Goal: Information Seeking & Learning: Find specific fact

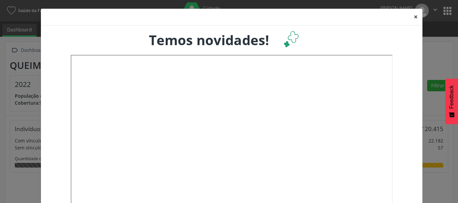
click at [413, 17] on button "×" at bounding box center [415, 17] width 13 height 16
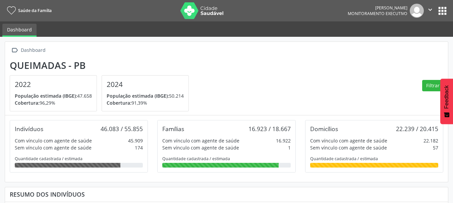
click at [444, 8] on button "apps" at bounding box center [442, 11] width 12 height 12
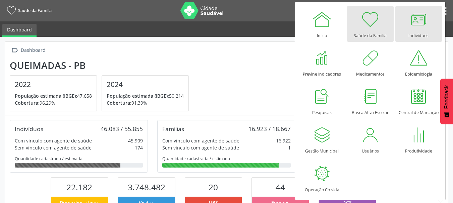
click at [419, 30] on div "Indivíduos" at bounding box center [418, 33] width 20 height 9
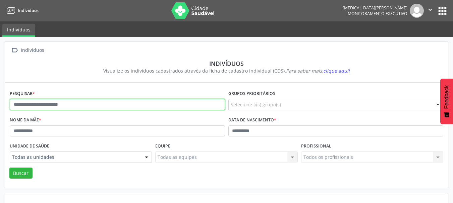
click at [77, 105] on input "text" at bounding box center [117, 104] width 215 height 11
type input "**********"
click at [9, 168] on button "Buscar" at bounding box center [20, 173] width 23 height 11
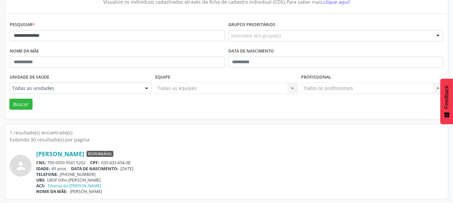
scroll to position [70, 0]
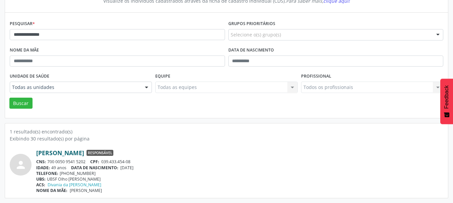
click at [64, 153] on link "[PERSON_NAME]" at bounding box center [60, 152] width 48 height 7
